Goal: Task Accomplishment & Management: Use online tool/utility

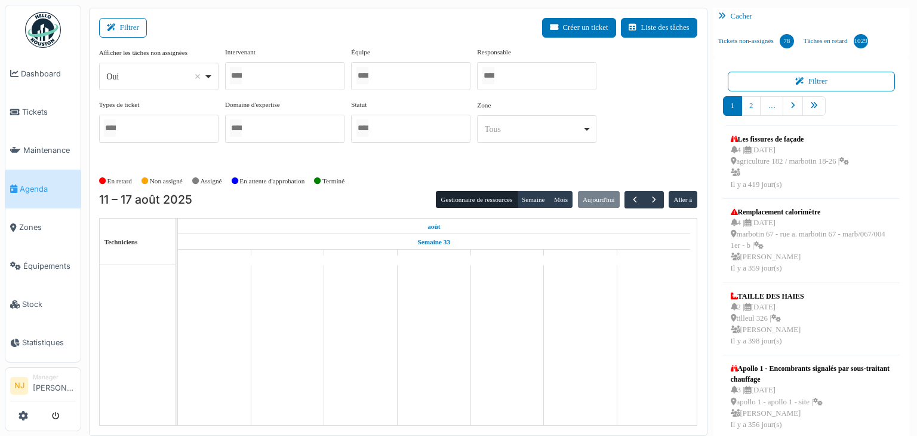
click at [242, 73] on input "Tous" at bounding box center [236, 75] width 12 height 17
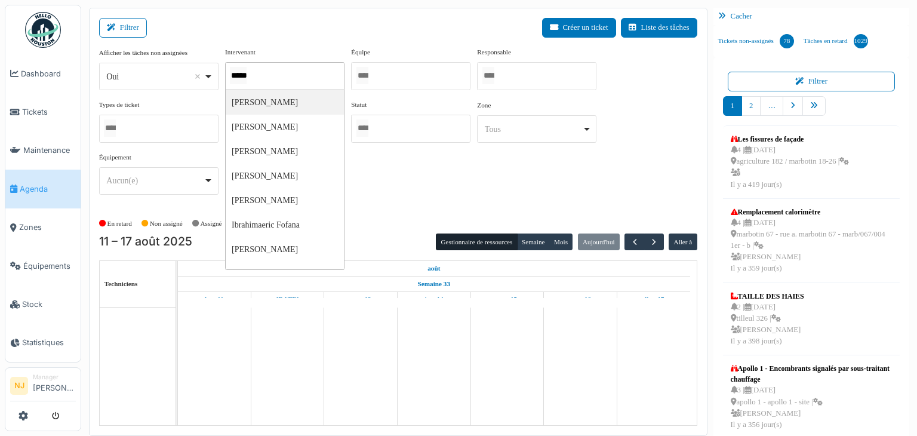
type input "******"
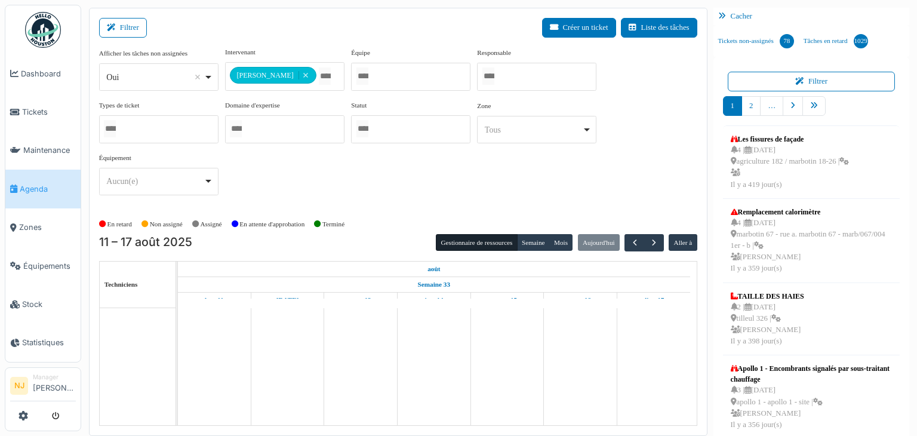
drag, startPoint x: 399, startPoint y: 187, endPoint x: 393, endPoint y: 186, distance: 6.0
click at [398, 186] on div "**********" at bounding box center [398, 126] width 598 height 158
click at [130, 25] on button "Filtrer" at bounding box center [123, 28] width 48 height 20
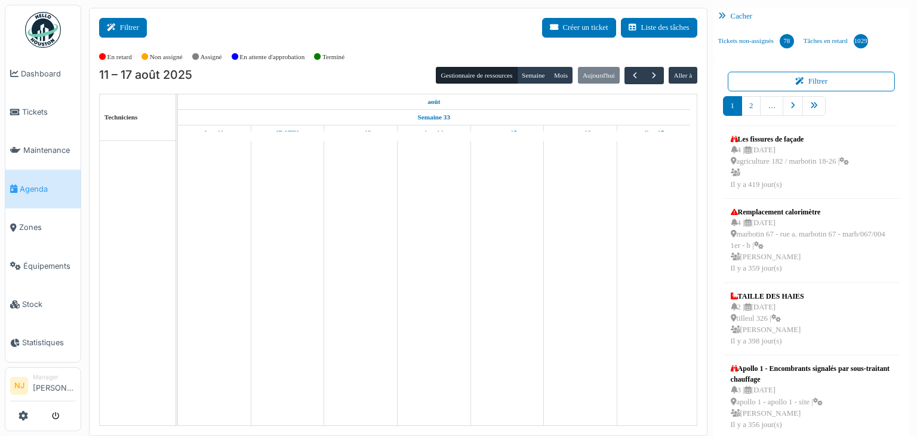
click at [131, 29] on button "Filtrer" at bounding box center [123, 28] width 48 height 20
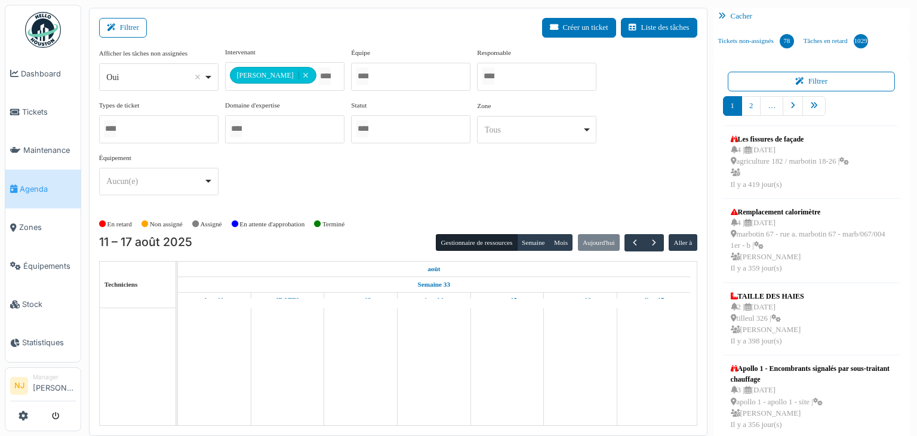
click at [99, 18] on button "Filtrer" at bounding box center [123, 28] width 48 height 20
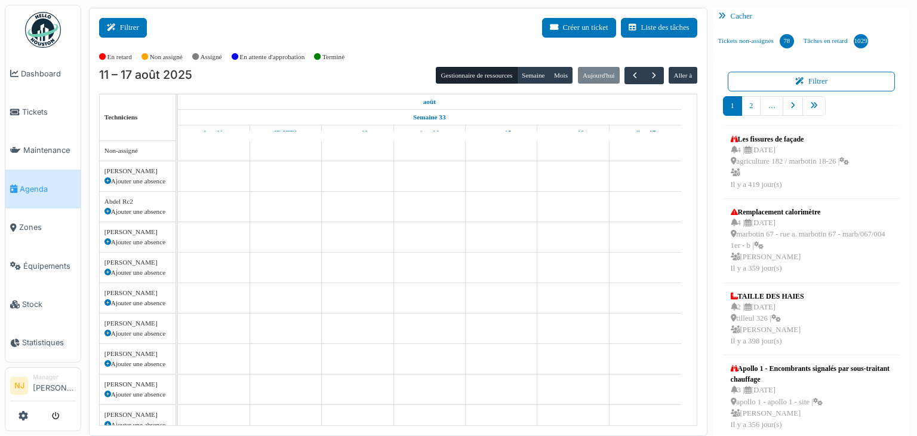
click at [118, 20] on button "Filtrer" at bounding box center [123, 28] width 48 height 20
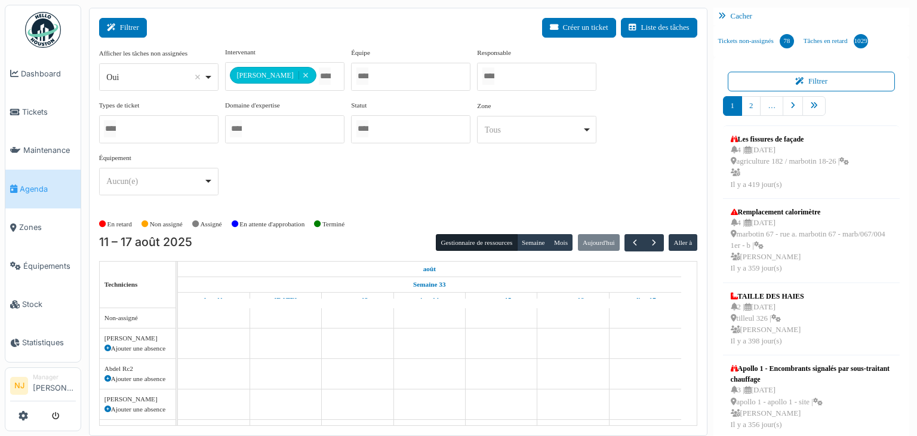
click at [128, 20] on button "Filtrer" at bounding box center [123, 28] width 48 height 20
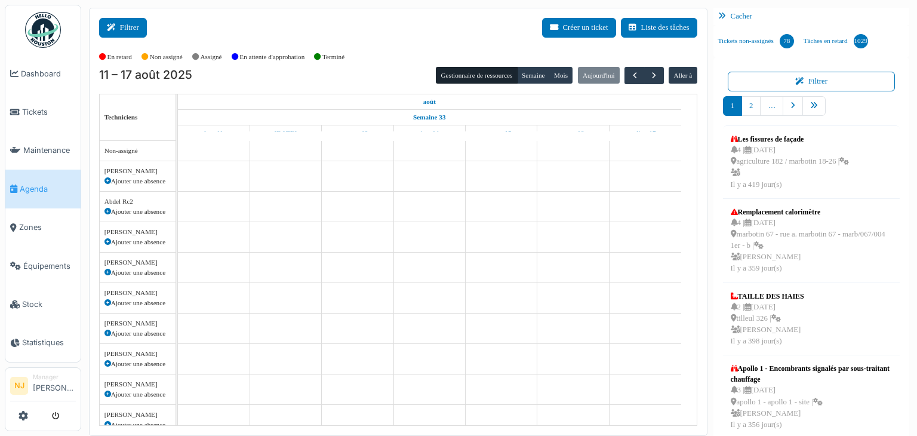
click at [122, 27] on button "Filtrer" at bounding box center [123, 28] width 48 height 20
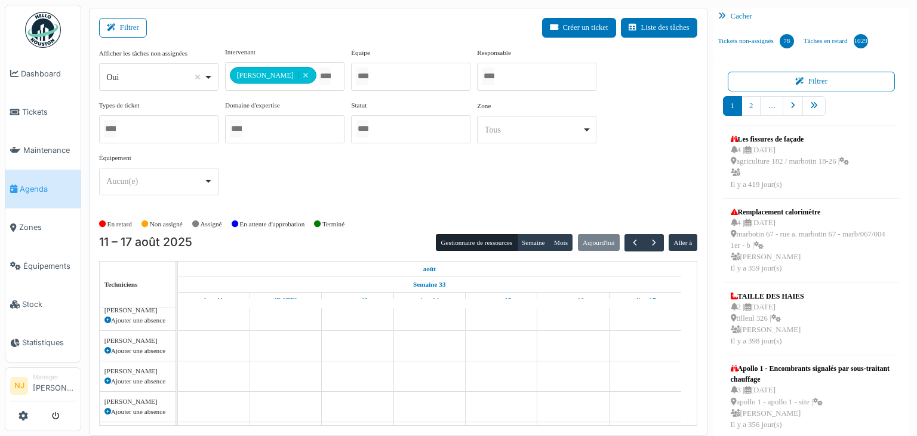
scroll to position [239, 0]
click at [208, 73] on div "Oui Remove item" at bounding box center [158, 77] width 109 height 17
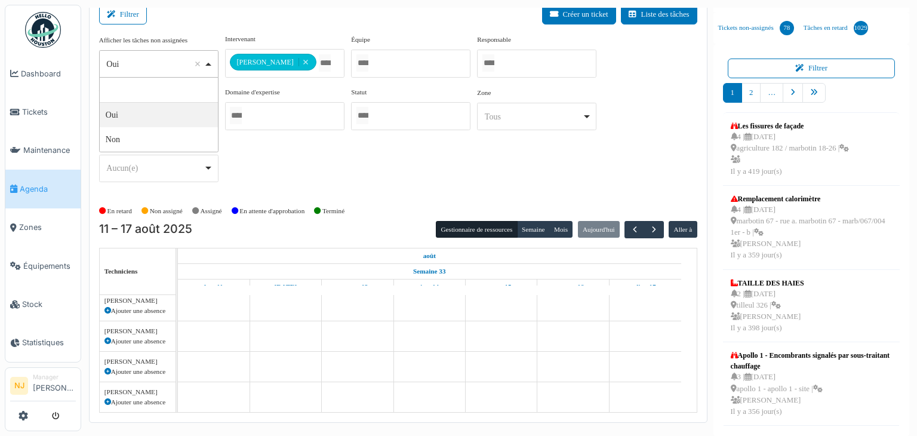
scroll to position [222, 0]
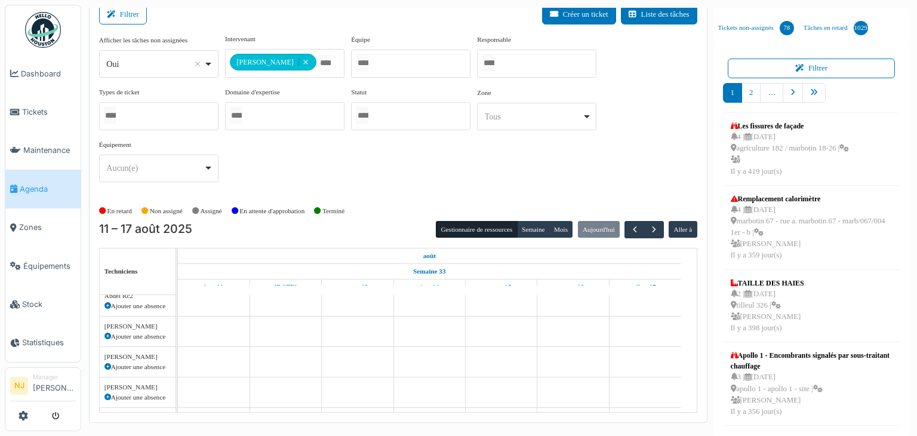
click at [333, 21] on div "Filtrer Créer un ticket Liste des tâches" at bounding box center [398, 19] width 598 height 29
click at [649, 228] on span "button" at bounding box center [654, 229] width 10 height 10
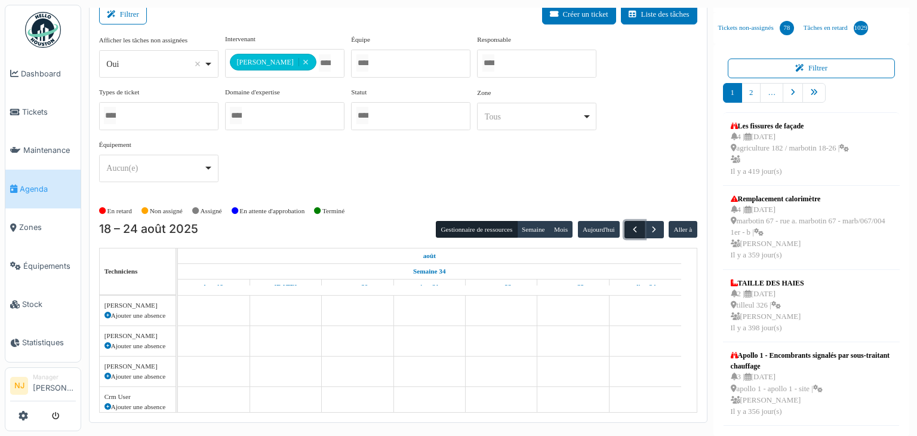
click at [630, 226] on span "button" at bounding box center [635, 229] width 10 height 10
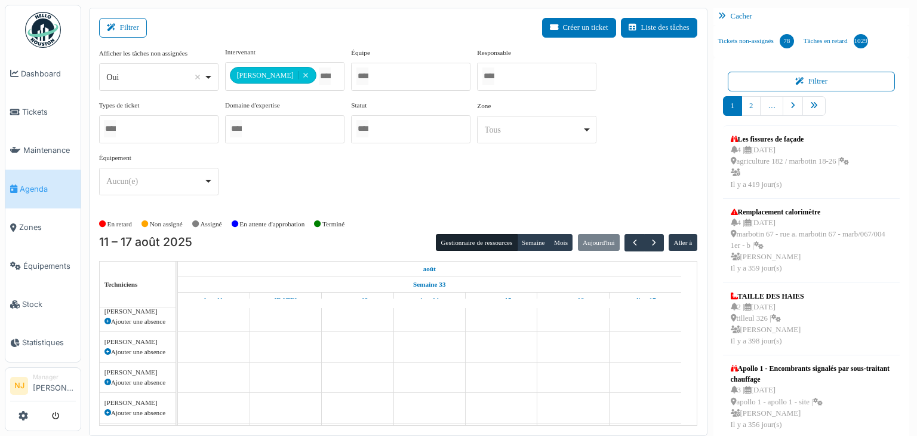
click at [35, 184] on span "Agenda" at bounding box center [48, 188] width 56 height 11
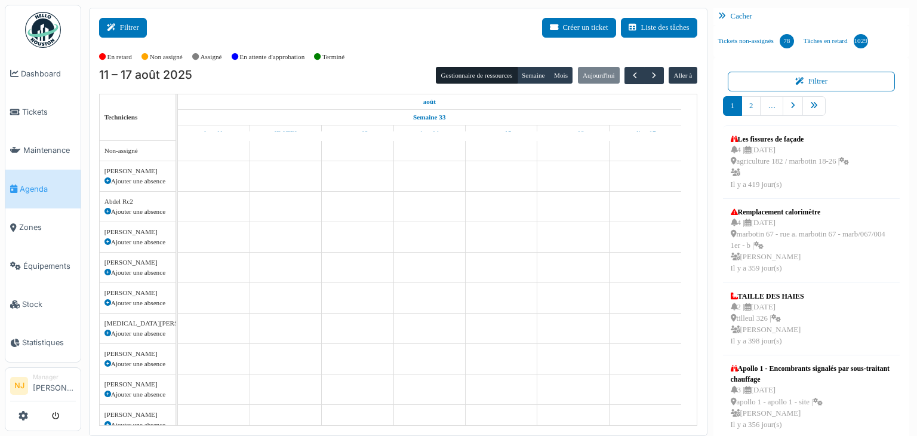
click at [125, 24] on button "Filtrer" at bounding box center [123, 28] width 48 height 20
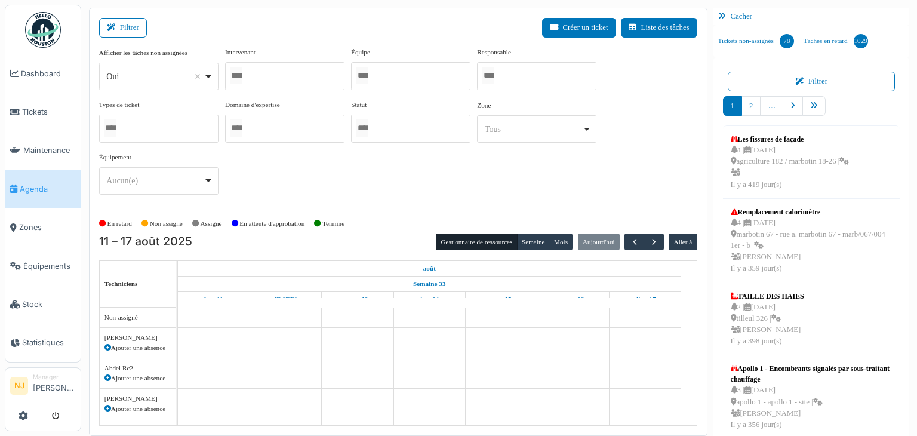
click at [276, 72] on div at bounding box center [284, 76] width 119 height 28
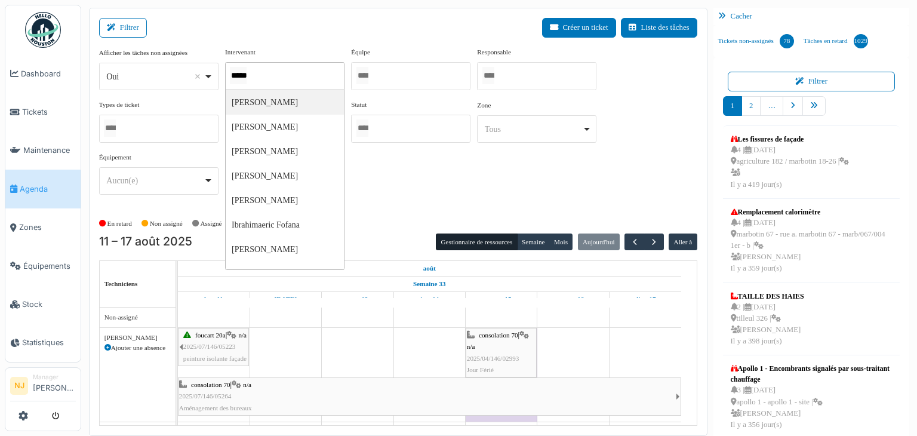
type input "******"
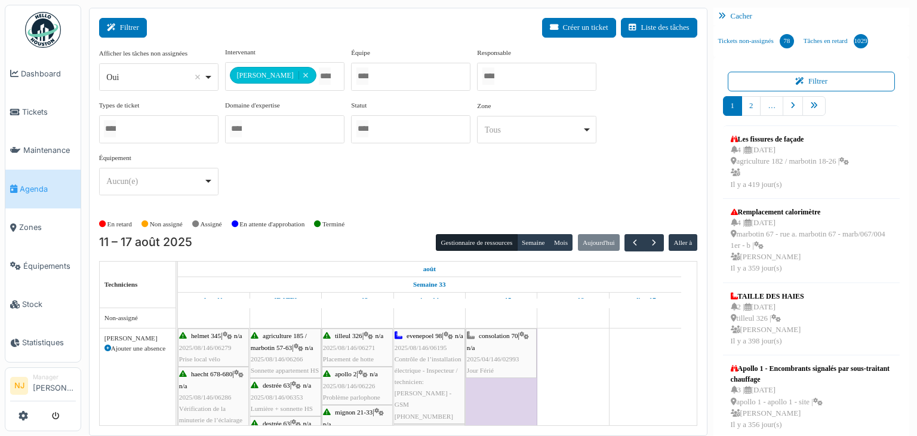
click at [121, 22] on button "Filtrer" at bounding box center [123, 28] width 48 height 20
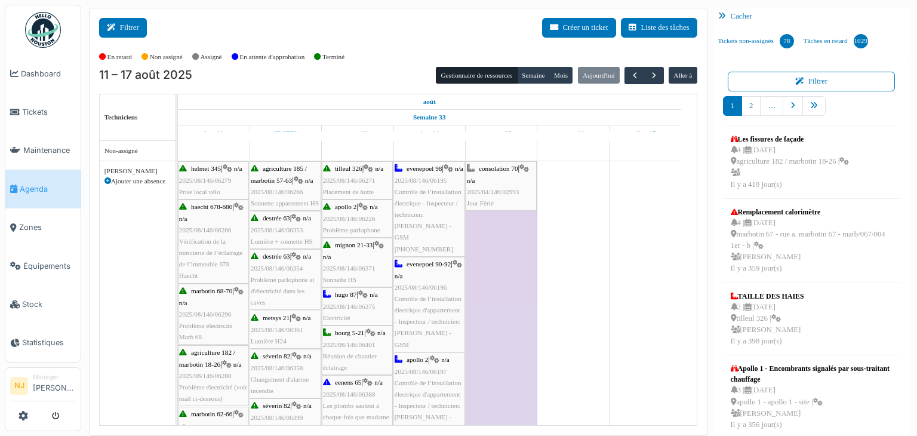
click at [118, 27] on icon at bounding box center [113, 28] width 13 height 8
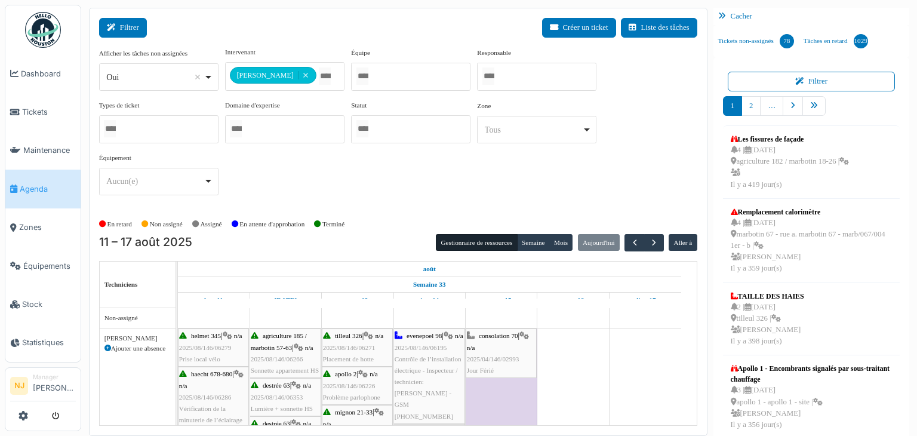
click at [119, 27] on button "Filtrer" at bounding box center [123, 28] width 48 height 20
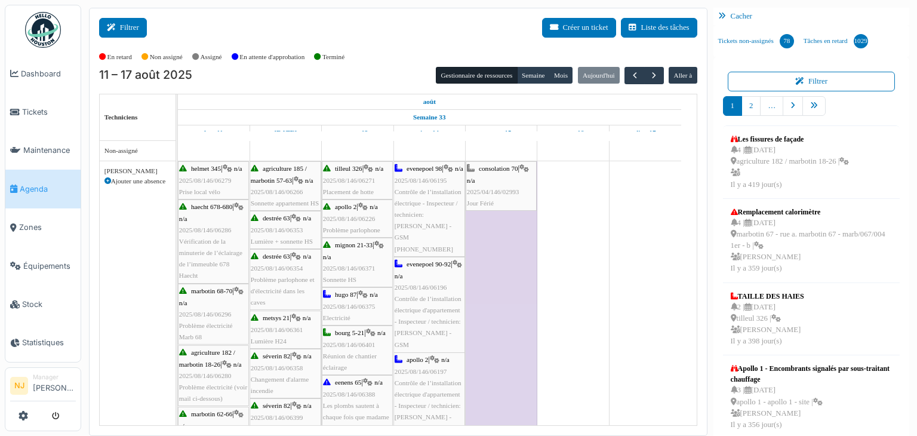
click at [131, 29] on button "Filtrer" at bounding box center [123, 28] width 48 height 20
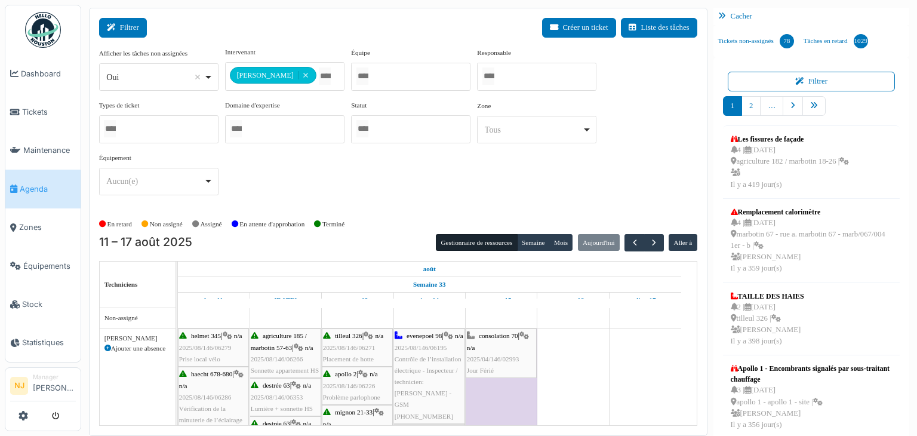
click at [131, 27] on button "Filtrer" at bounding box center [123, 28] width 48 height 20
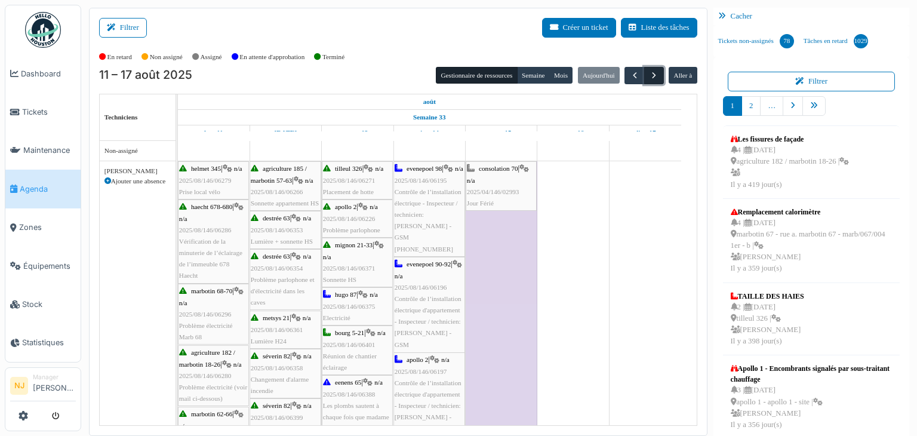
click at [649, 73] on span "button" at bounding box center [654, 75] width 10 height 10
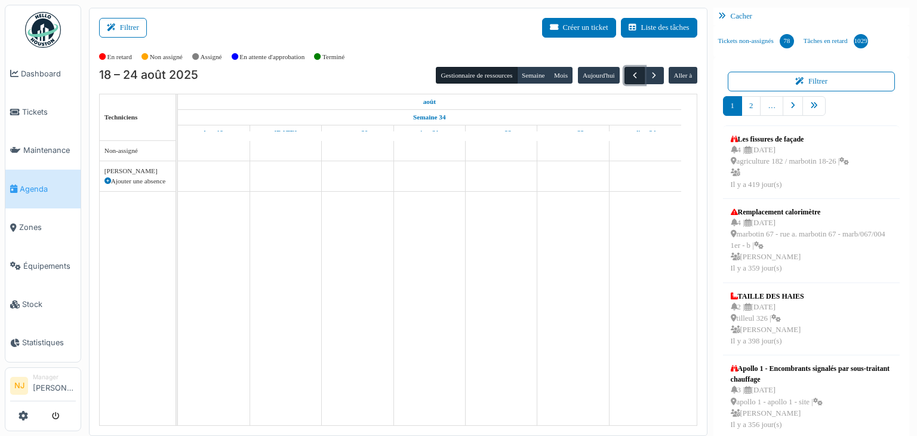
click at [630, 73] on span "button" at bounding box center [635, 75] width 10 height 10
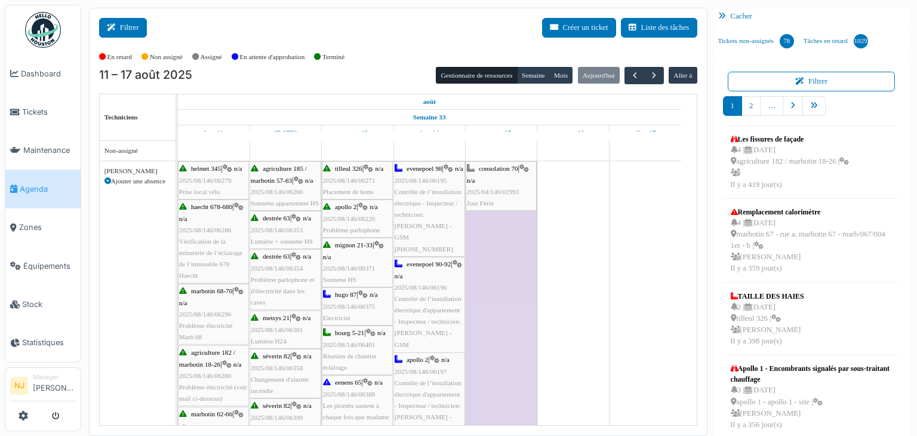
click at [125, 27] on button "Filtrer" at bounding box center [123, 28] width 48 height 20
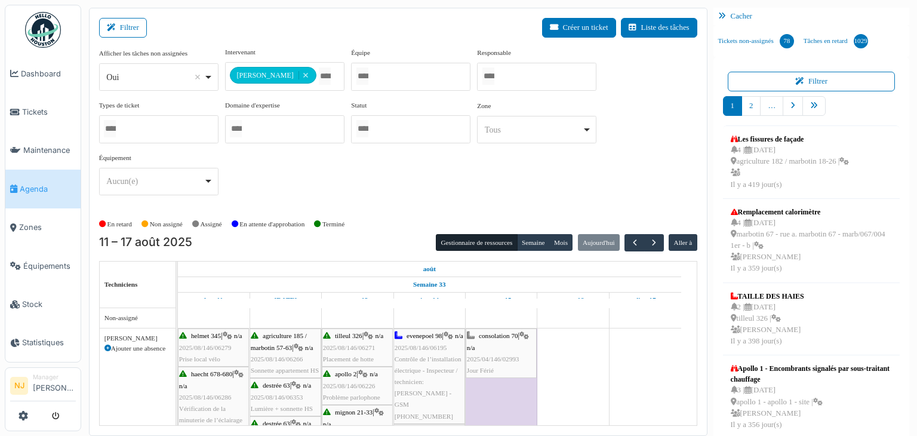
click at [208, 73] on div "Oui Remove item" at bounding box center [158, 77] width 109 height 17
click at [128, 29] on button "Filtrer" at bounding box center [123, 28] width 48 height 20
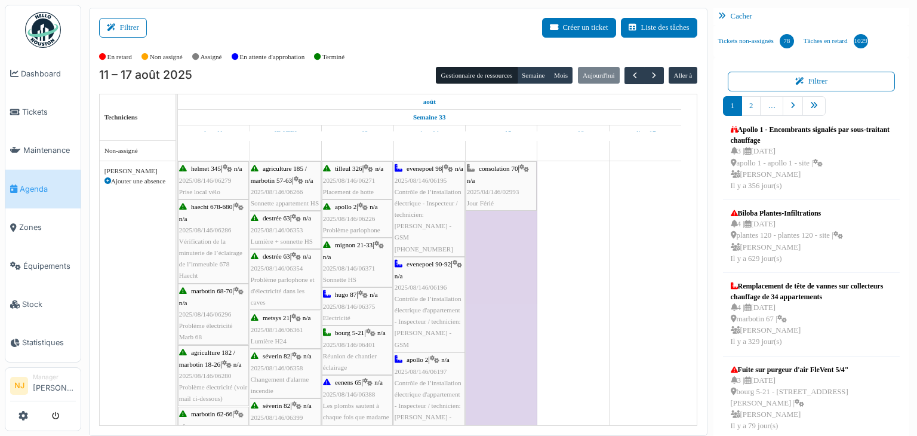
click at [210, 58] on label "Assigné" at bounding box center [211, 57] width 21 height 10
click at [198, 58] on icon at bounding box center [195, 57] width 7 height 7
click at [130, 30] on button "Filtrer" at bounding box center [123, 28] width 48 height 20
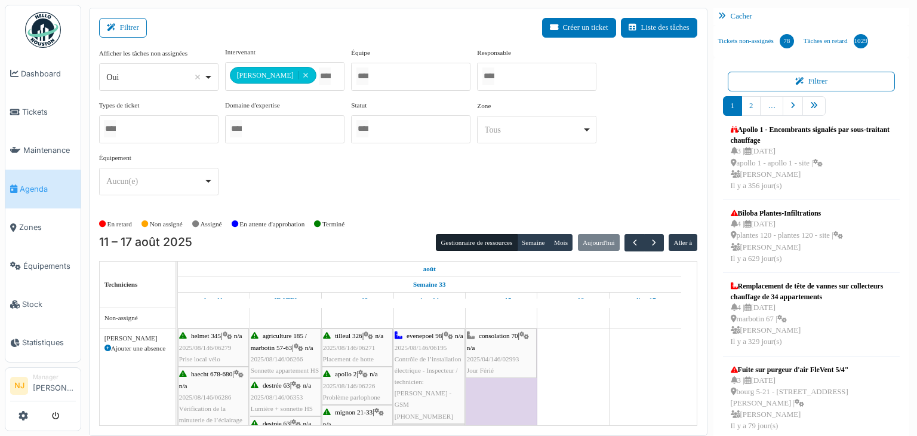
click at [586, 127] on div "Tous Remove item" at bounding box center [536, 129] width 109 height 17
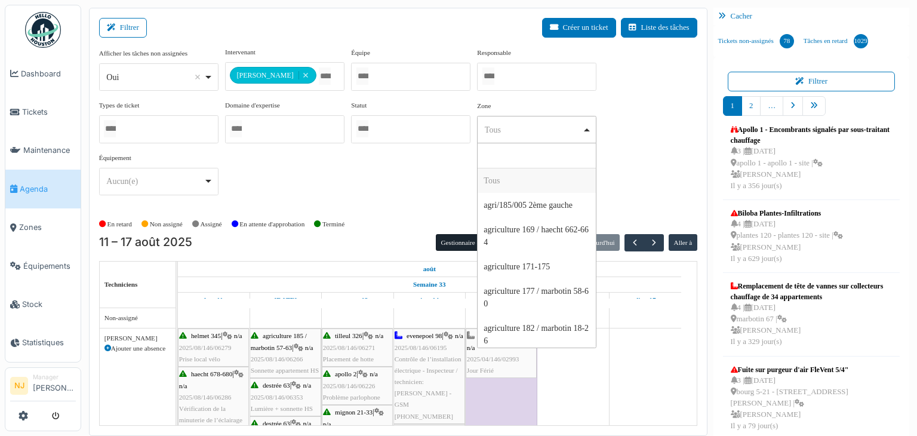
click at [653, 147] on div "**********" at bounding box center [398, 126] width 598 height 158
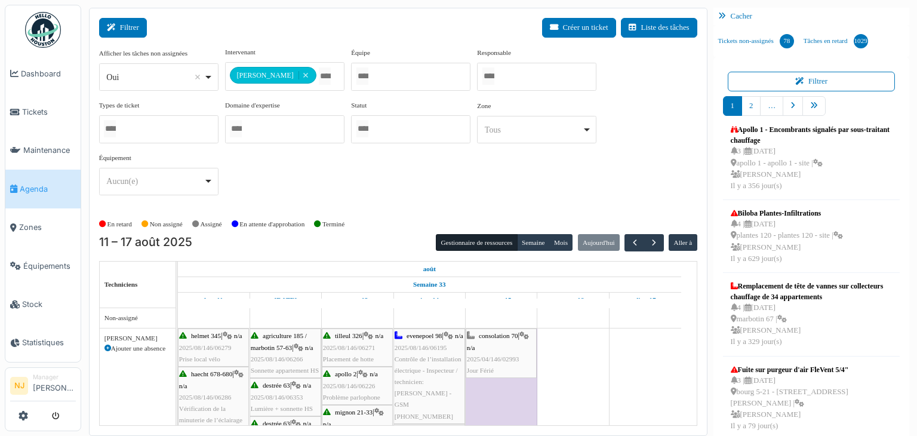
click at [119, 24] on icon at bounding box center [113, 28] width 13 height 8
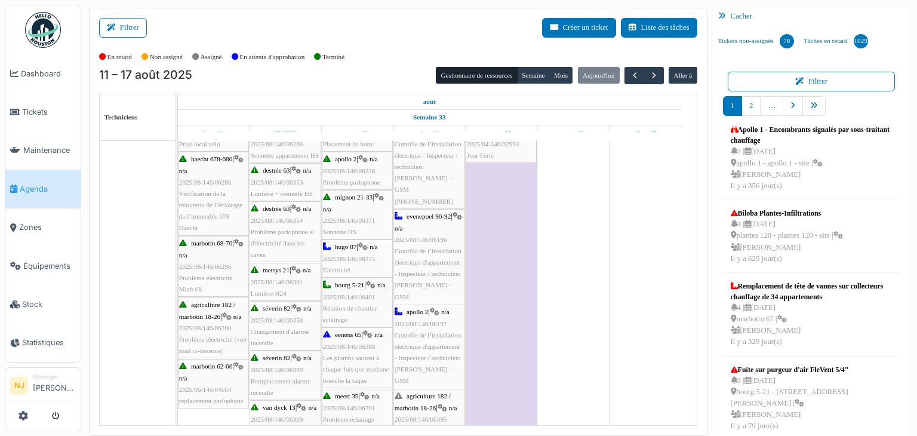
scroll to position [64, 0]
